Goal: Task Accomplishment & Management: Use online tool/utility

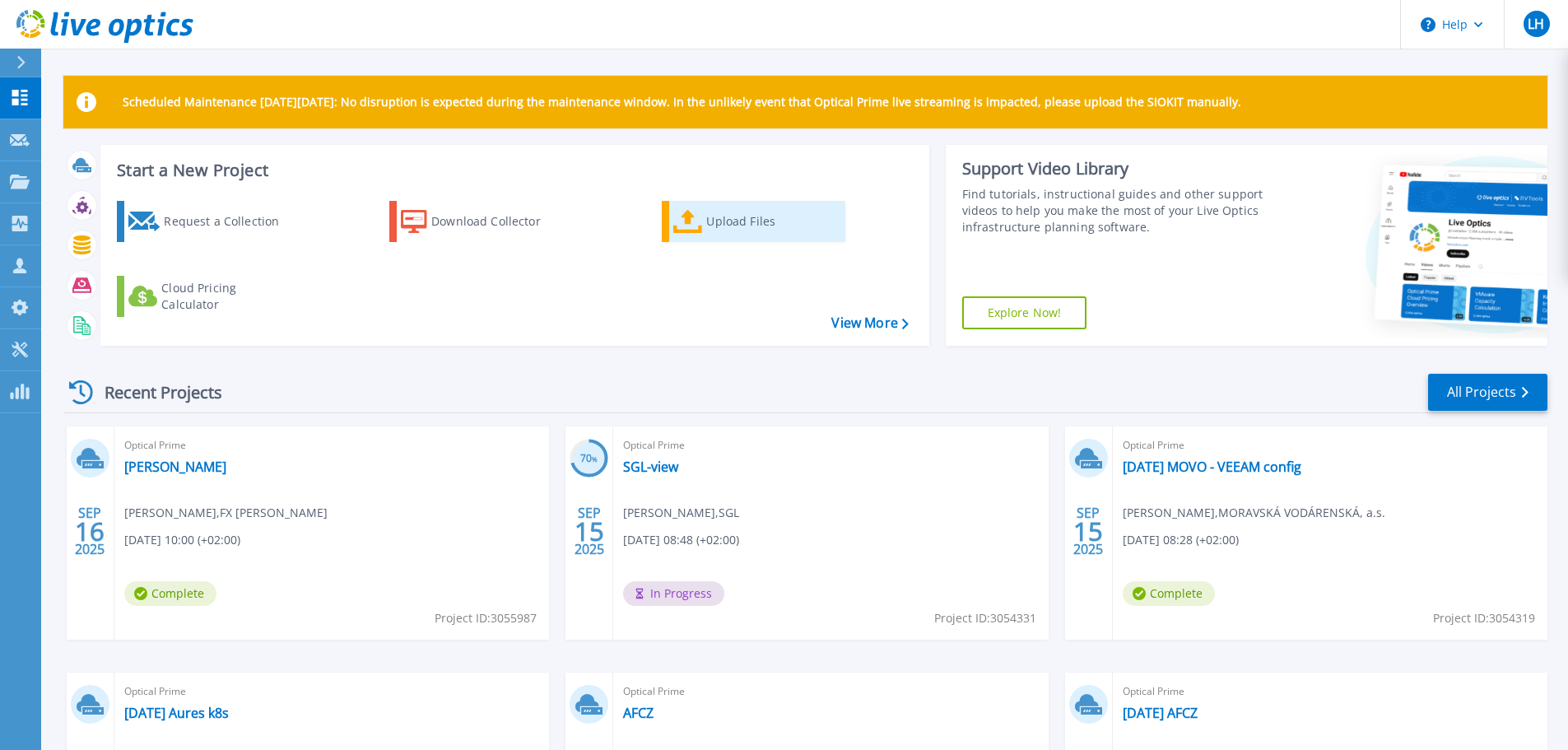
click at [746, 219] on div "Upload Files" at bounding box center [773, 222] width 132 height 33
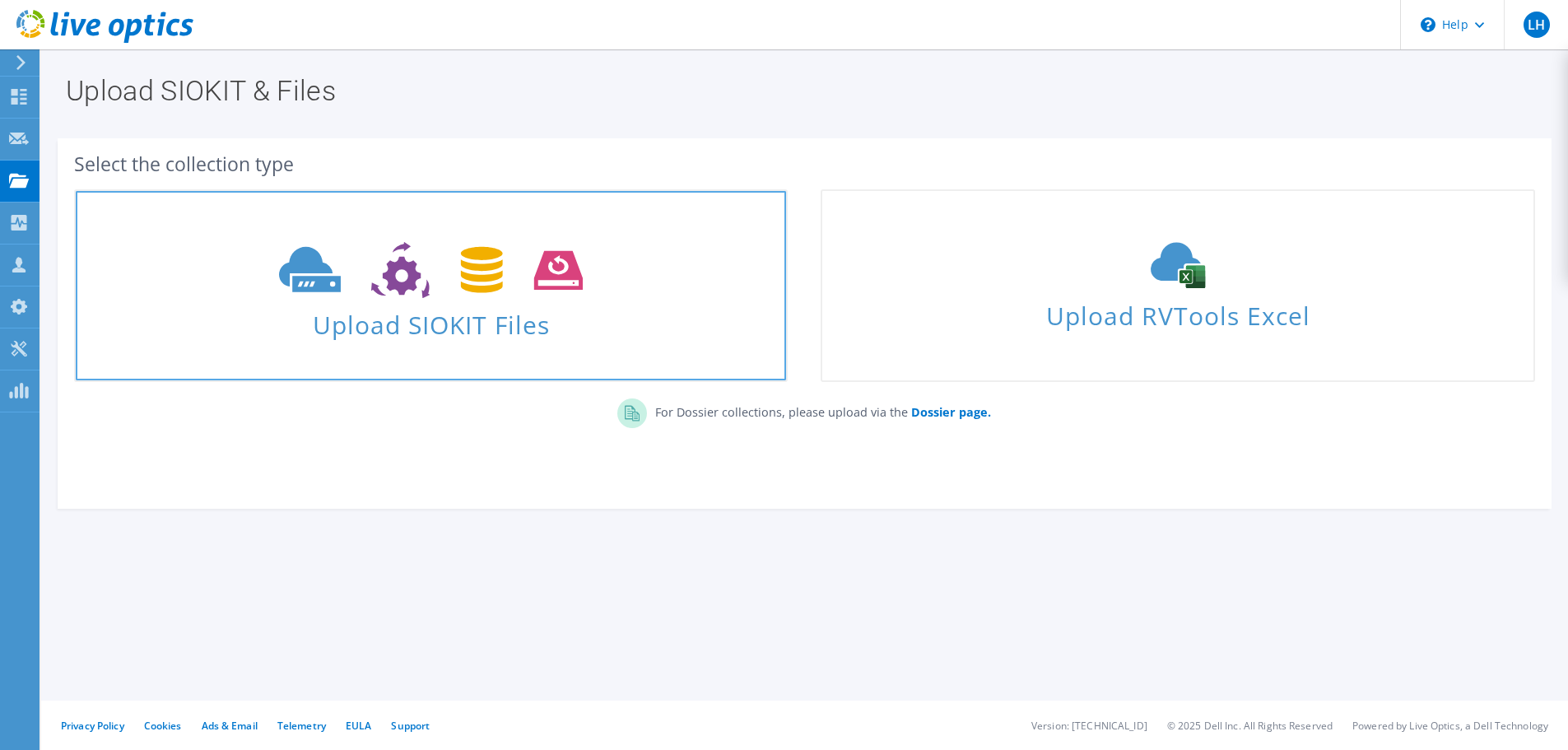
click at [435, 324] on span "Upload SIOKIT Files" at bounding box center [431, 319] width 710 height 35
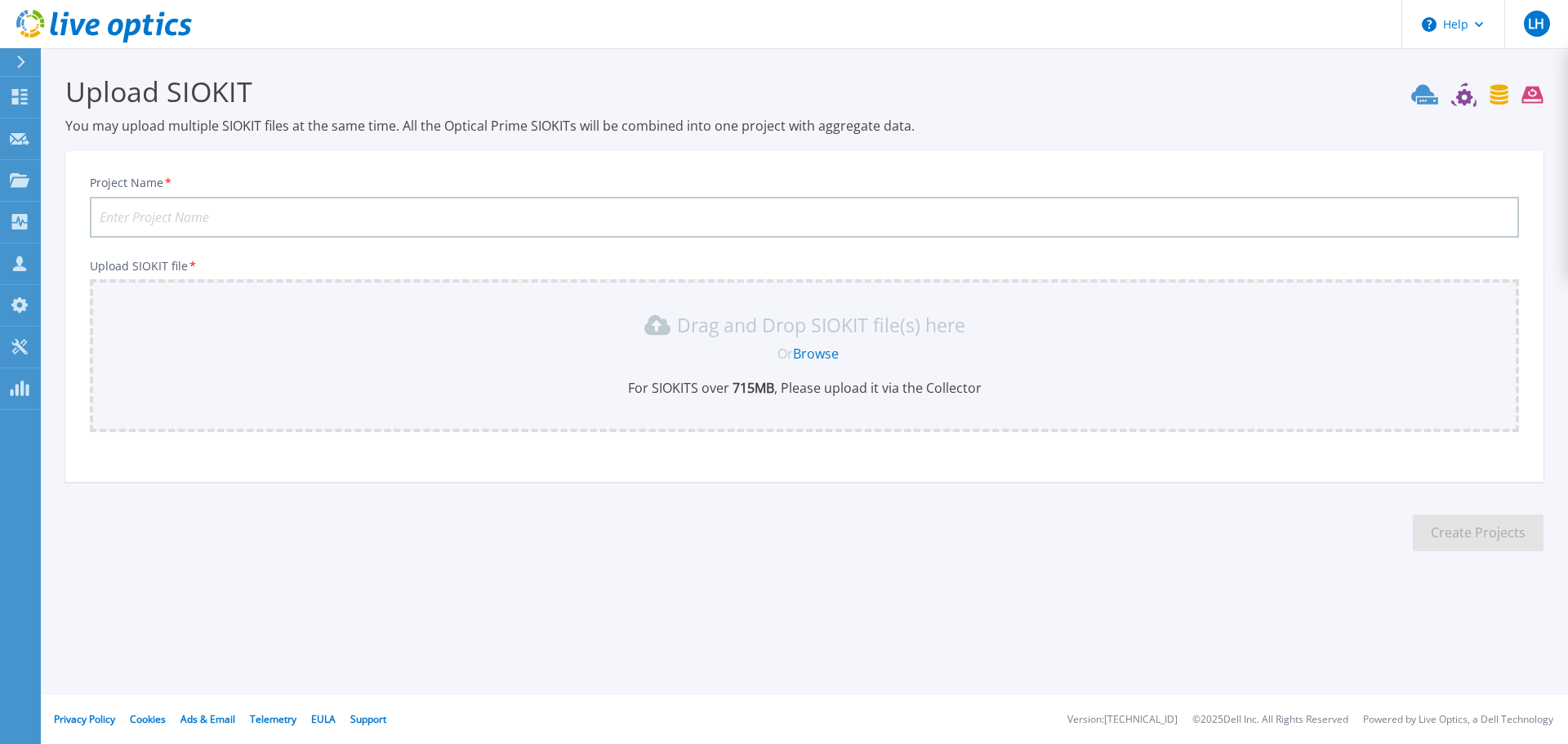
click at [221, 214] on input "Project Name *" at bounding box center [804, 216] width 1429 height 40
type input "2025-09-17 MOVO 2 dny"
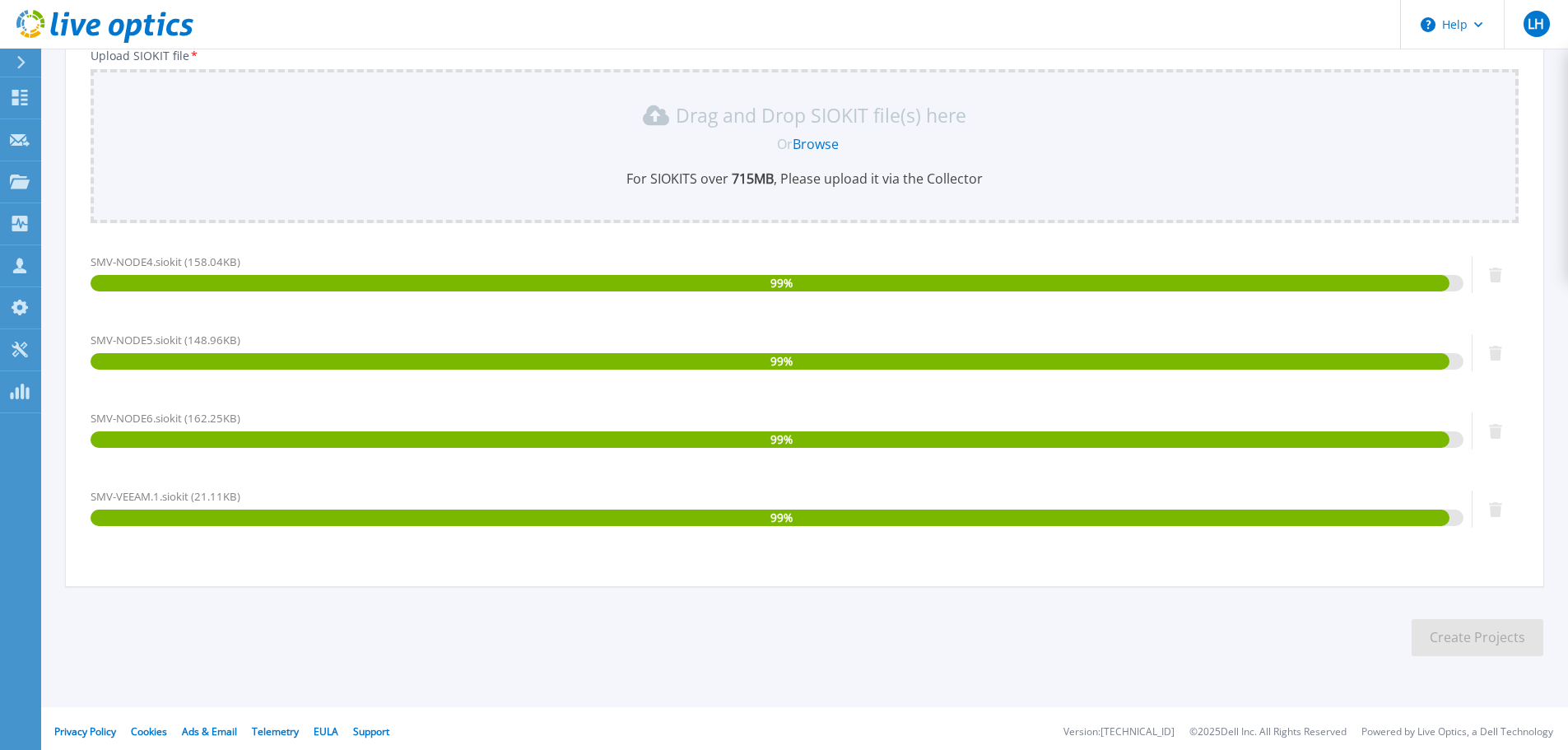
scroll to position [219, 0]
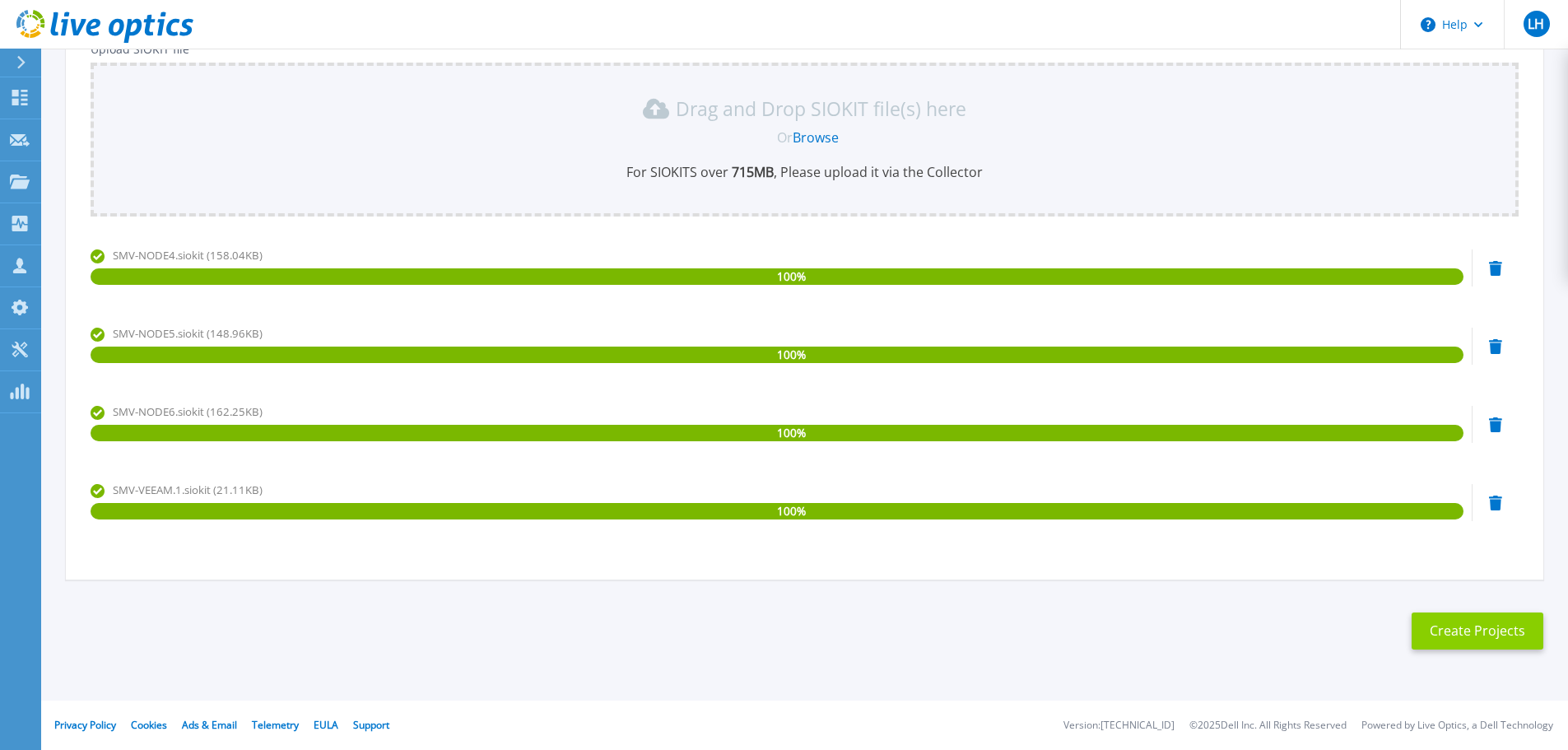
click at [1496, 631] on button "Create Projects" at bounding box center [1478, 631] width 132 height 37
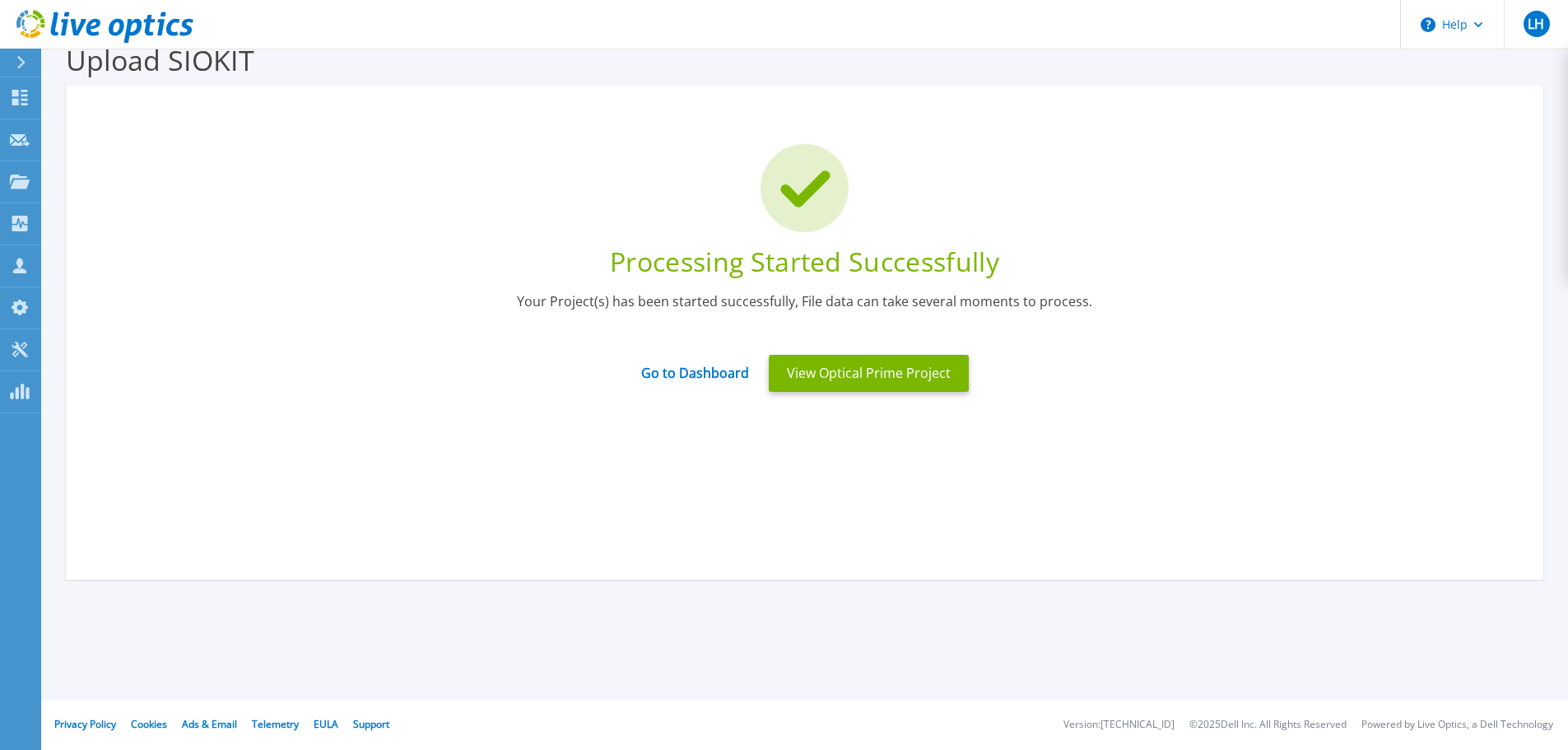
scroll to position [32, 0]
click at [888, 375] on button "View Optical Prime Project" at bounding box center [869, 373] width 200 height 37
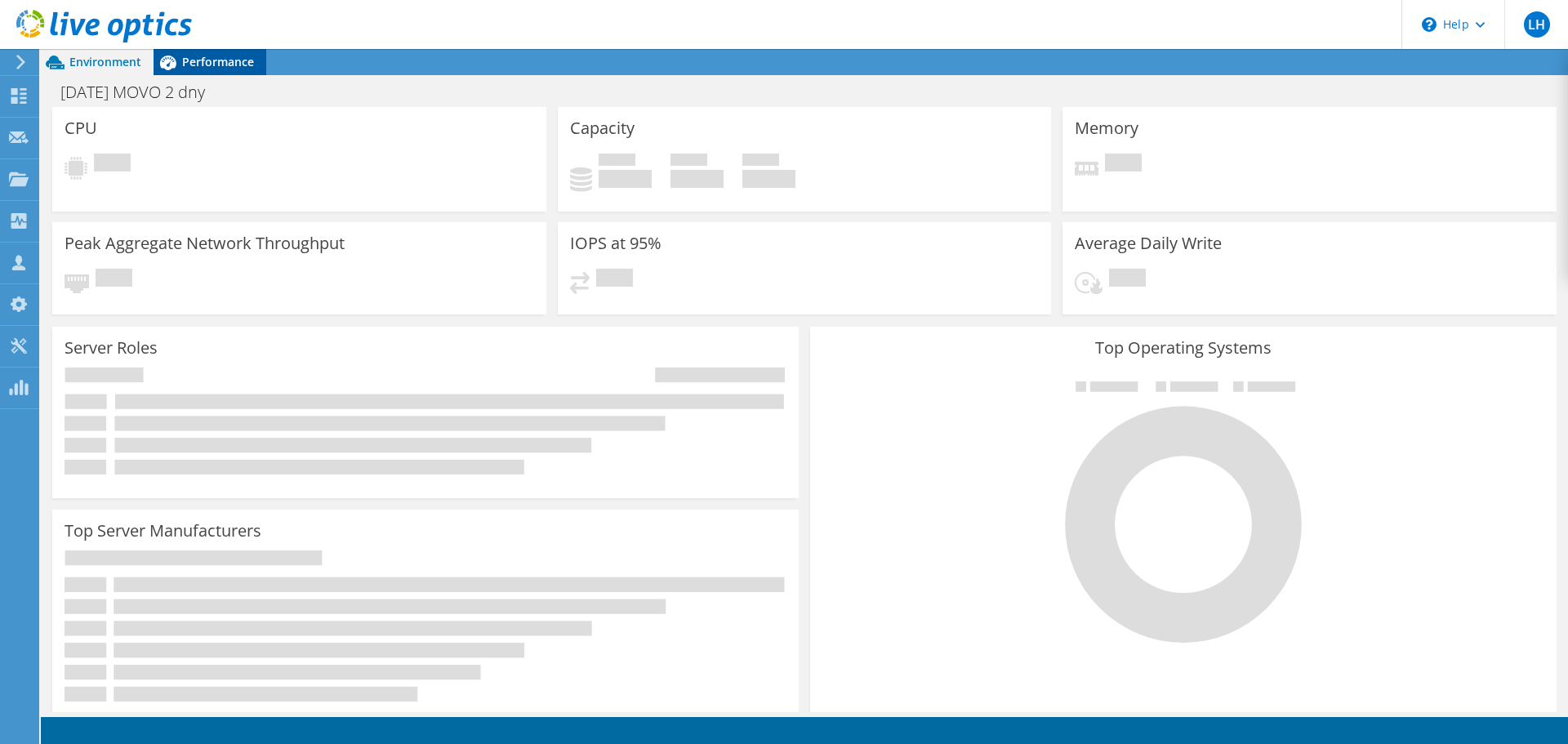
click at [223, 68] on span "Performance" at bounding box center [218, 61] width 72 height 15
